Goal: Find specific page/section: Find specific page/section

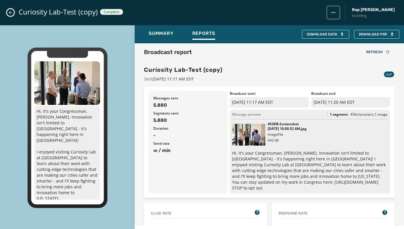
scroll to position [107, 0]
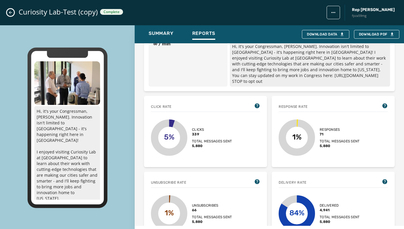
click at [12, 15] on icon "Close admin drawer" at bounding box center [10, 12] width 5 height 5
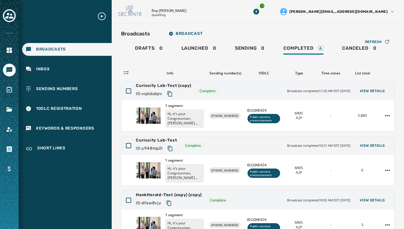
click at [163, 15] on p "fpza59mg" at bounding box center [159, 15] width 14 height 4
click at [13, 16] on div "Toggle account select drawer" at bounding box center [9, 15] width 10 height 10
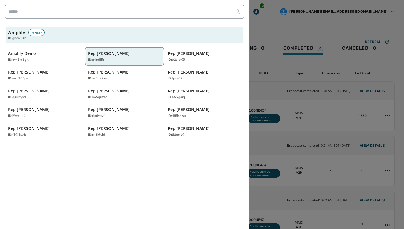
click at [108, 57] on div "Rep [PERSON_NAME] ID: a4pdijfr" at bounding box center [121, 57] width 67 height 12
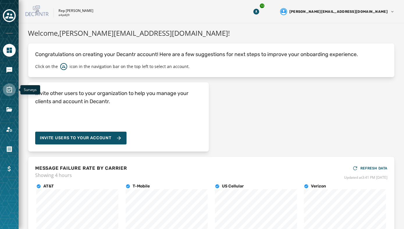
click at [9, 90] on icon "Navigate to Surveys" at bounding box center [9, 90] width 5 height 6
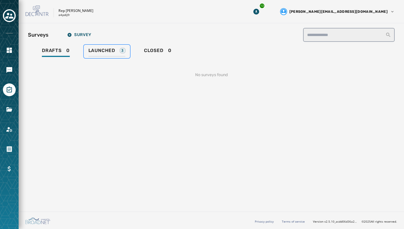
click at [98, 49] on span "Launched" at bounding box center [101, 51] width 27 height 6
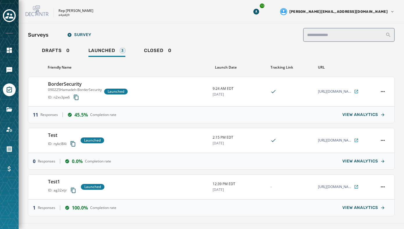
click at [204, 13] on div "Rep [PERSON_NAME] a4pdijfr" at bounding box center [130, 12] width 209 height 12
click at [211, 9] on div "Rep [PERSON_NAME] a4pdijfr" at bounding box center [130, 12] width 209 height 12
click at [218, 13] on div "Rep [PERSON_NAME] a4pdijfr" at bounding box center [130, 12] width 209 height 12
